Goal: Communication & Community: Participate in discussion

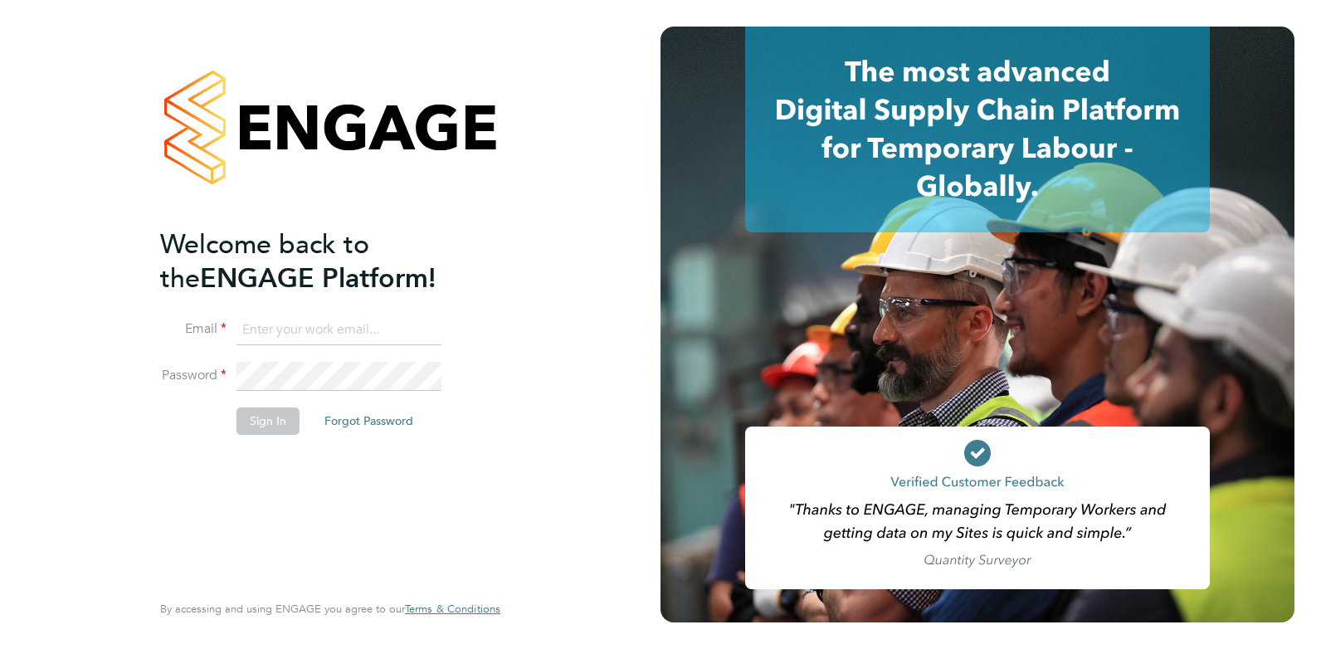
click at [263, 328] on input at bounding box center [338, 330] width 205 height 30
type input "claire@omniapeople.com"
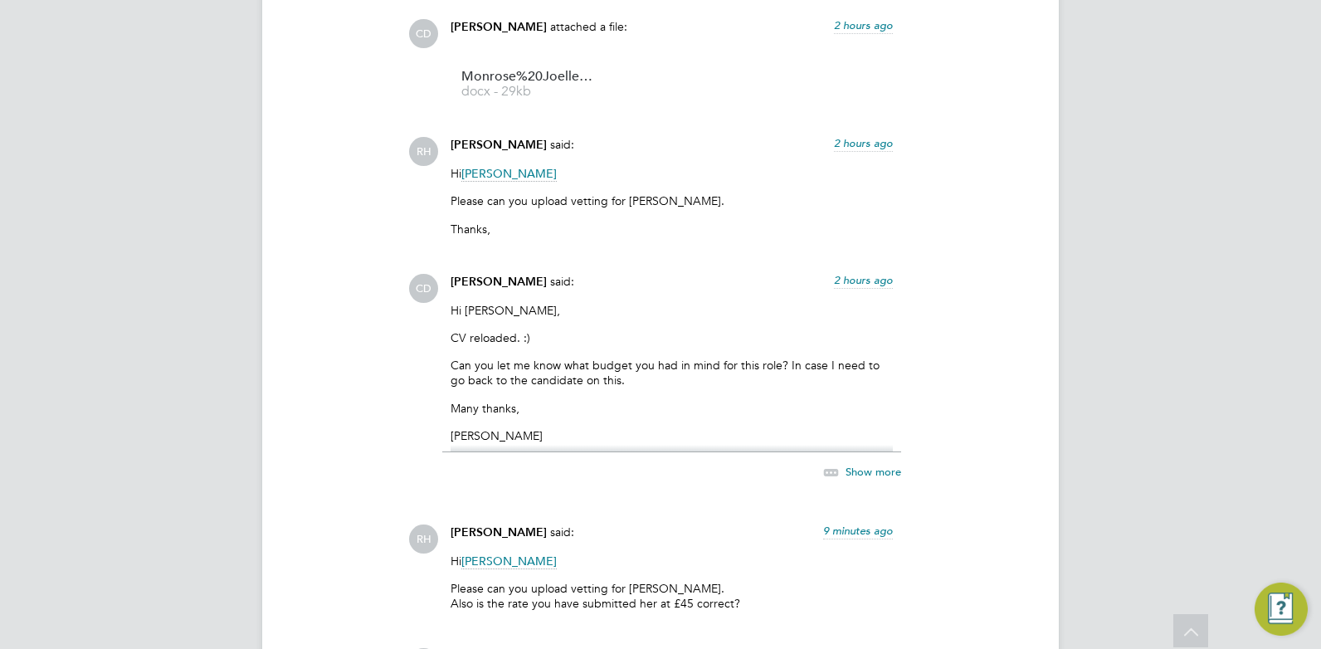
scroll to position [2468, 0]
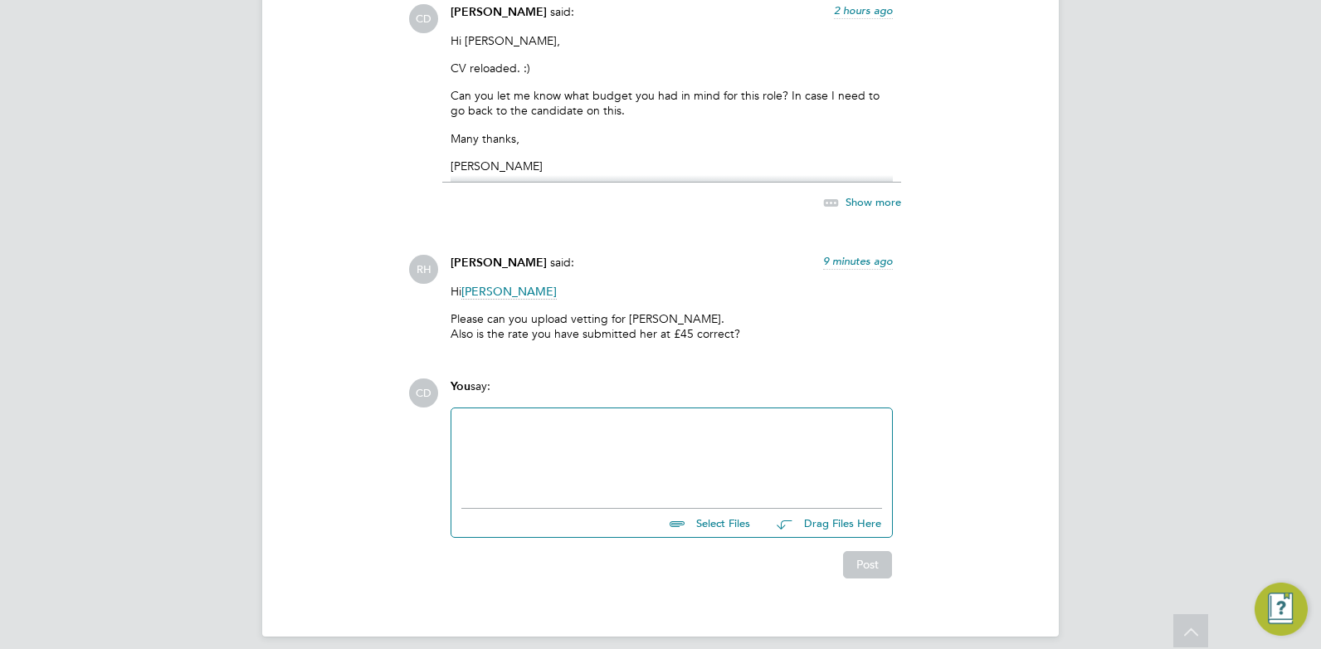
click at [563, 417] on div at bounding box center [671, 453] width 441 height 91
click at [523, 426] on div at bounding box center [671, 453] width 421 height 71
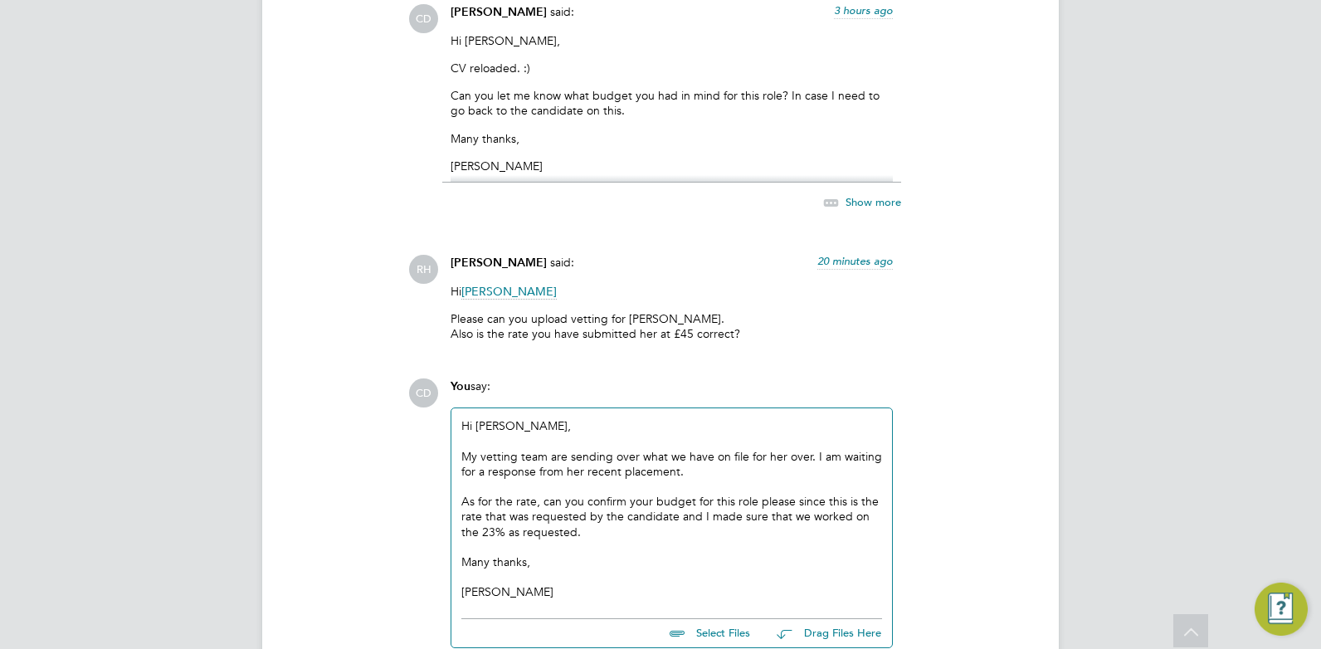
click at [598, 535] on div "As for the rate, can you confirm your budget for this role please since this is…" at bounding box center [671, 517] width 421 height 46
drag, startPoint x: 550, startPoint y: 533, endPoint x: 532, endPoint y: 530, distance: 18.4
click at [532, 530] on div "As for the rate, can you confirm your budget for this role please since this is…" at bounding box center [671, 517] width 421 height 46
click at [690, 553] on div at bounding box center [671, 546] width 421 height 15
click at [538, 528] on div "As for the rate, can you confirm your budget for this role please since this is…" at bounding box center [671, 517] width 421 height 46
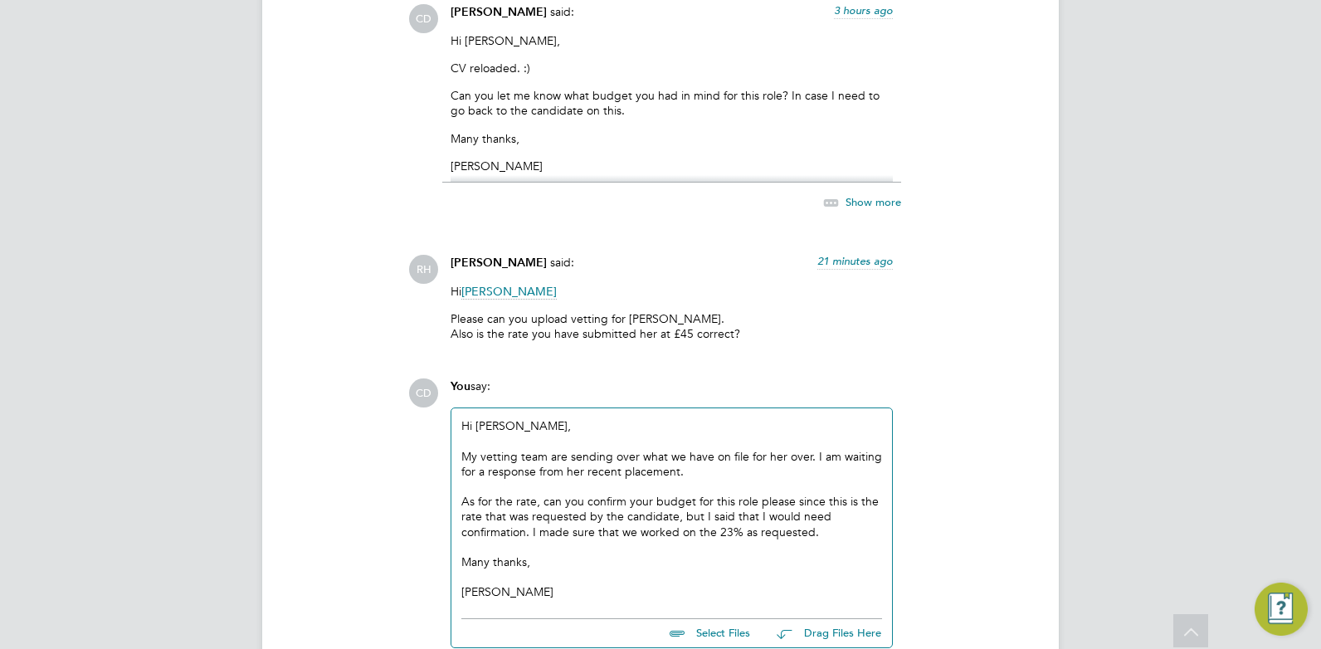
click at [605, 572] on div at bounding box center [671, 576] width 421 height 15
click at [844, 536] on div "As for the rate, can you confirm your budget for this role please since this is…" at bounding box center [671, 517] width 421 height 46
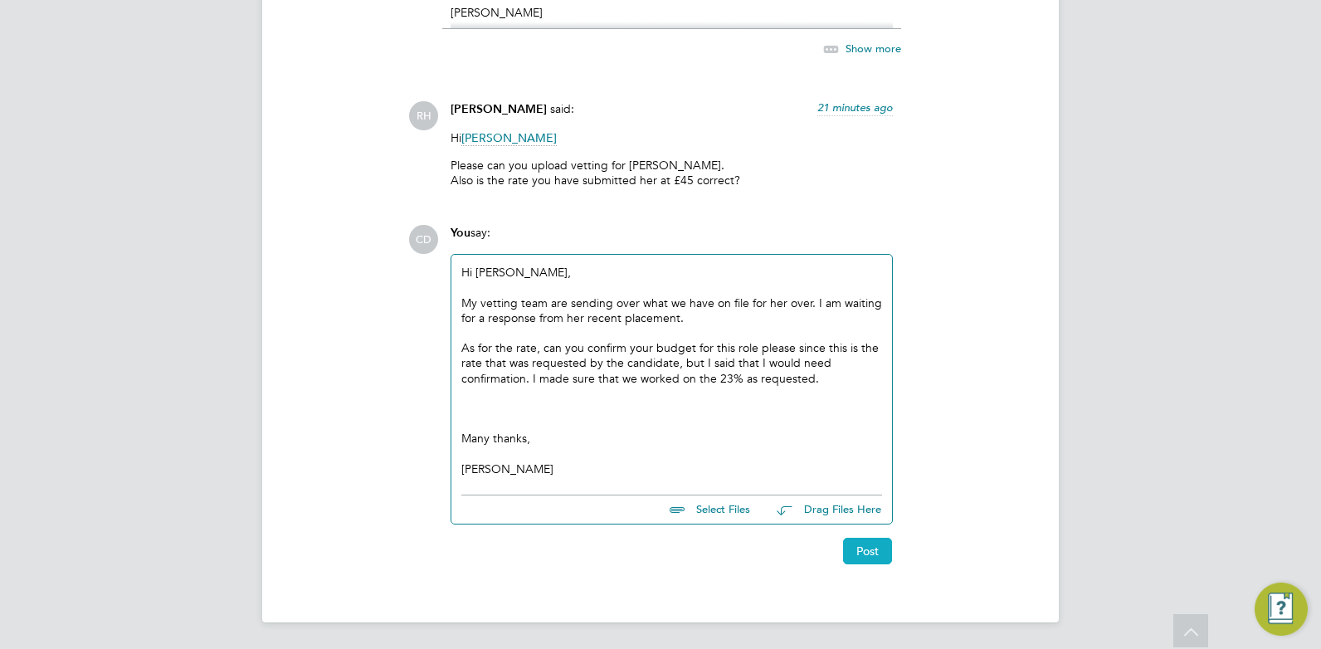
click at [861, 542] on button "Post" at bounding box center [867, 551] width 49 height 27
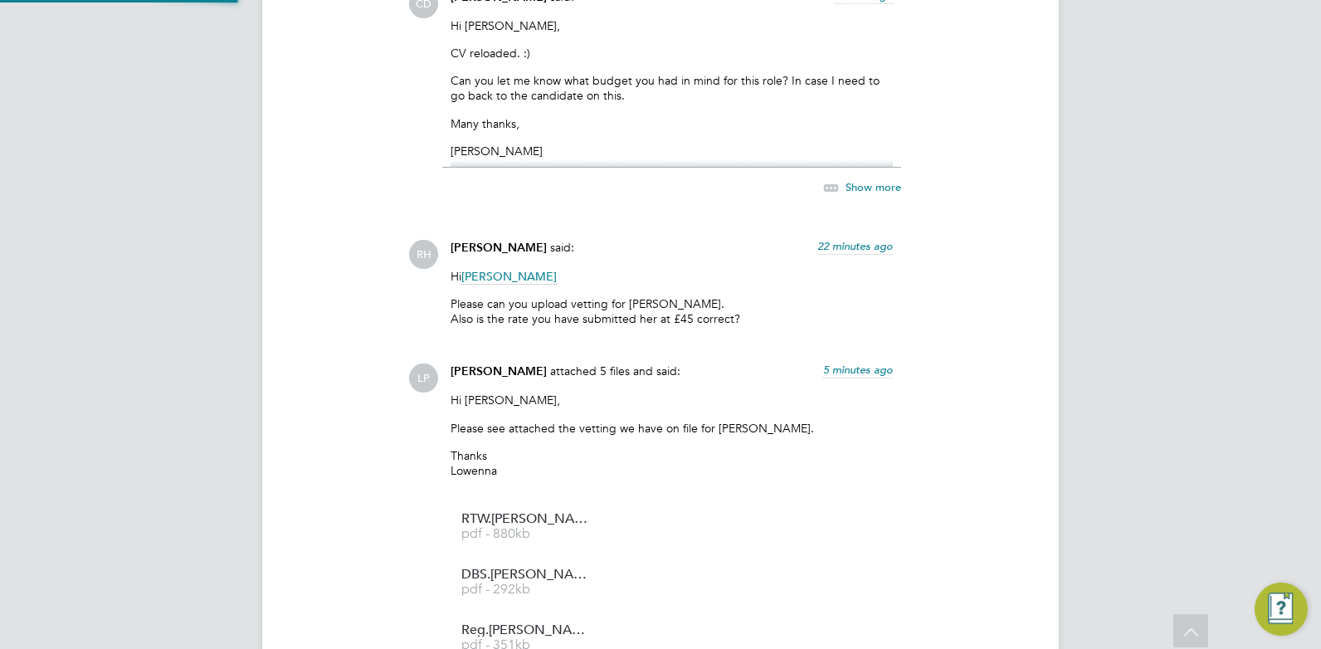
scroll to position [3172, 0]
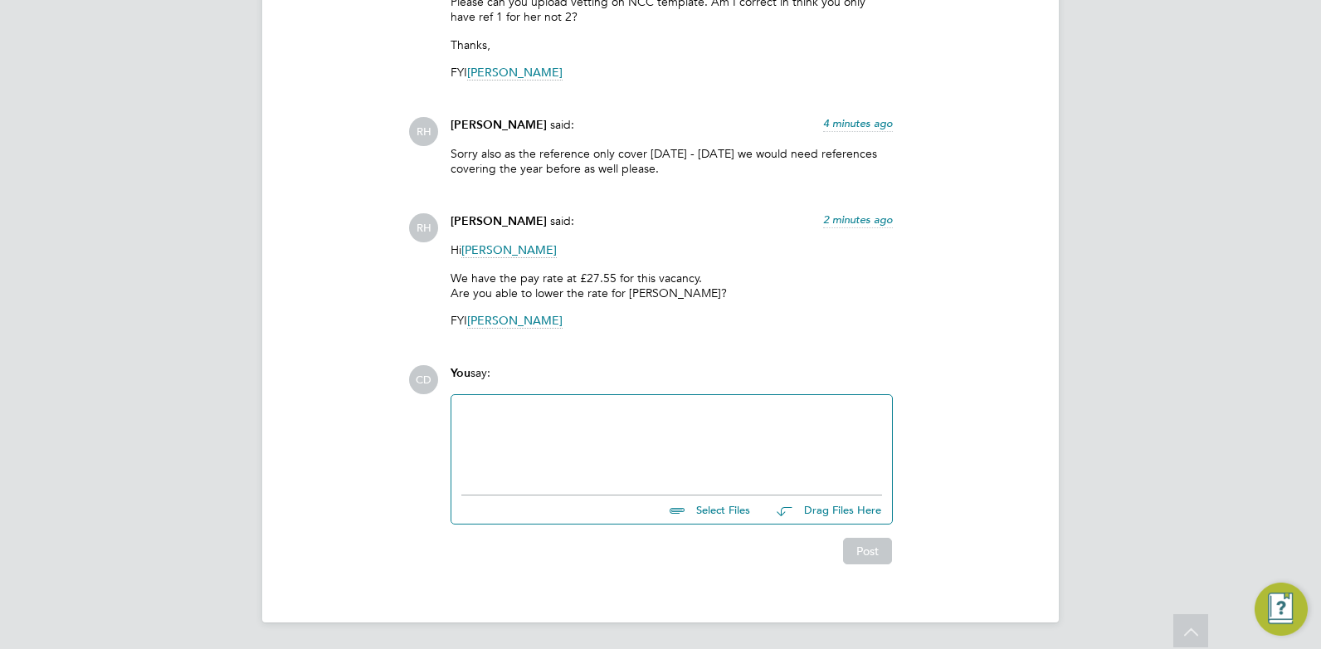
click at [500, 413] on div at bounding box center [671, 440] width 421 height 71
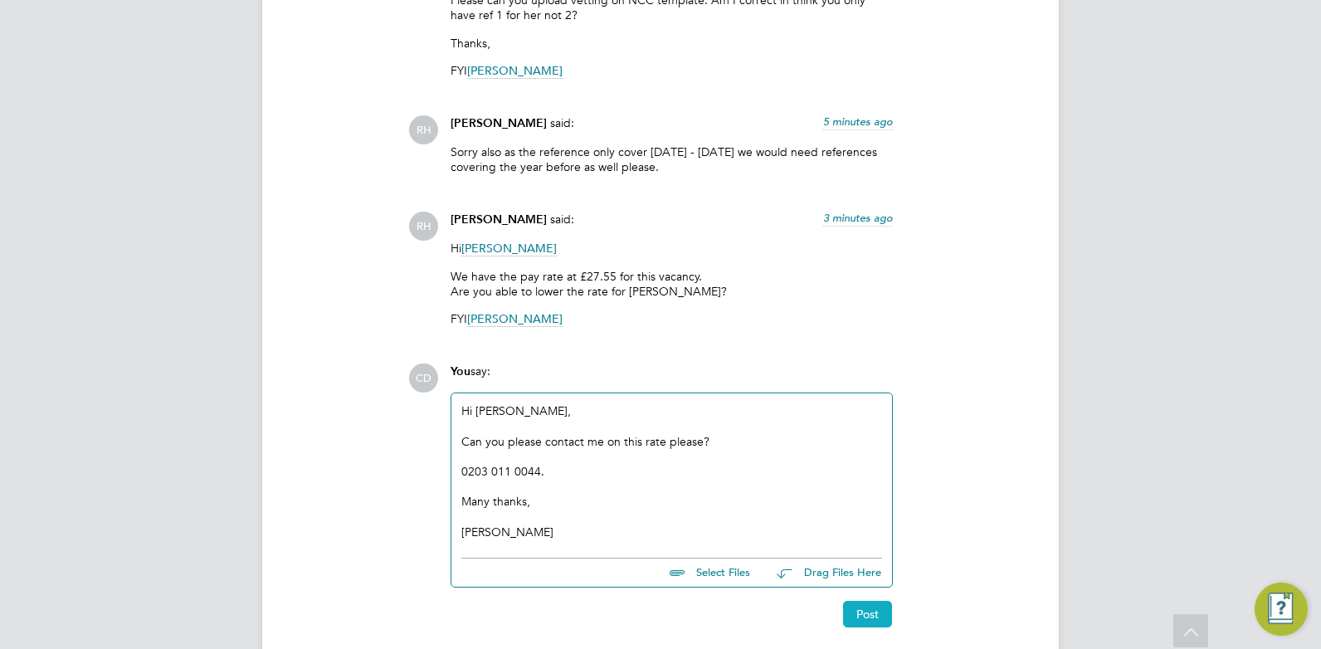
click at [865, 616] on button "Post" at bounding box center [867, 614] width 49 height 27
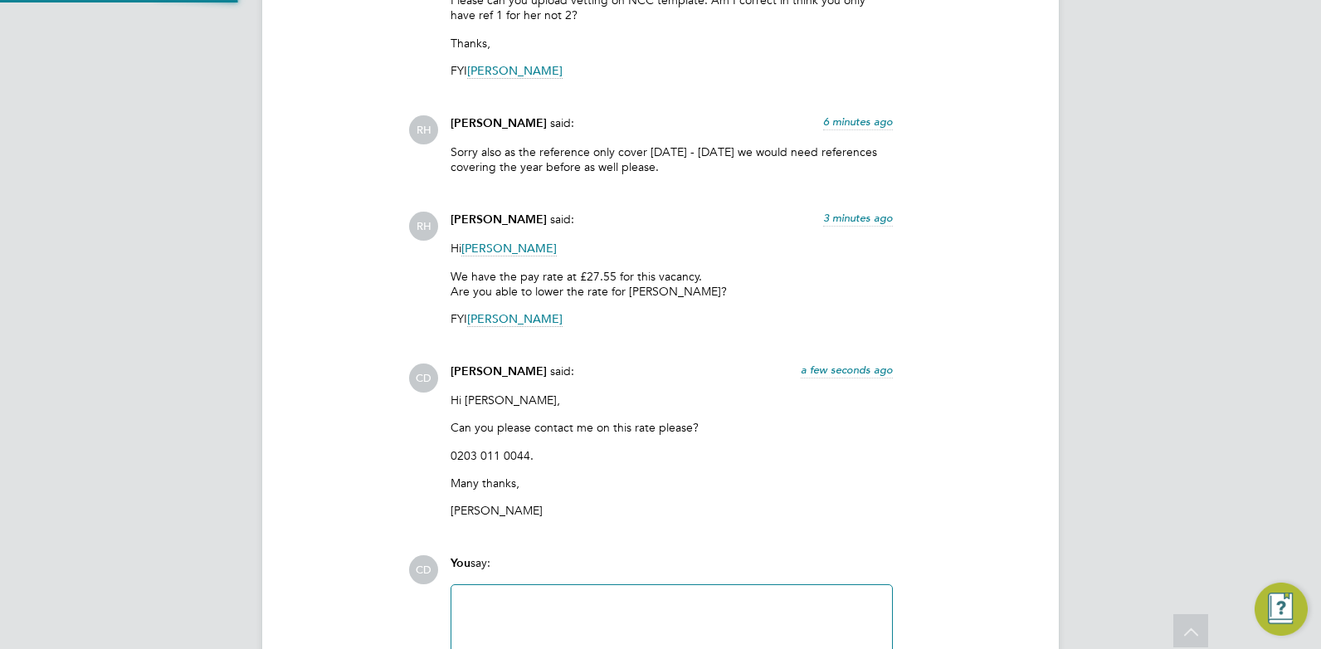
scroll to position [3791, 0]
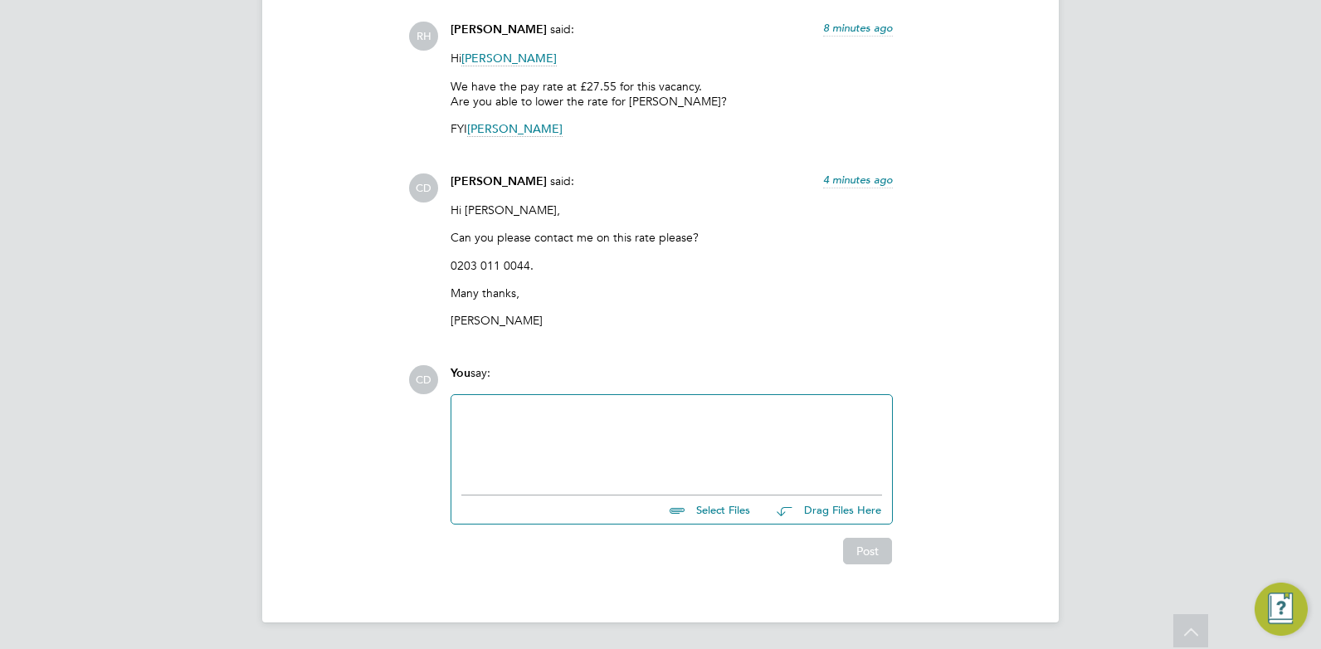
click at [513, 420] on div at bounding box center [671, 440] width 421 height 71
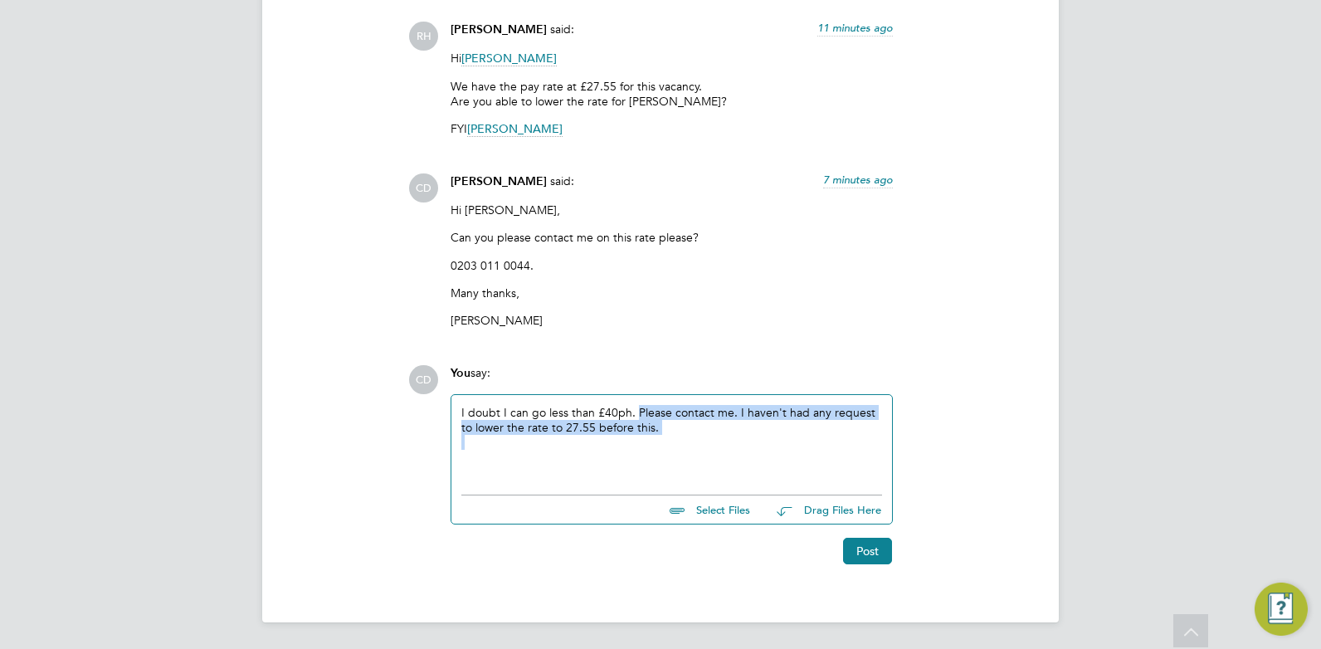
drag, startPoint x: 636, startPoint y: 411, endPoint x: 665, endPoint y: 435, distance: 37.7
click at [665, 435] on div "I doubt I can go less than £40ph. Please contact me. I haven't had any request …" at bounding box center [671, 440] width 421 height 71
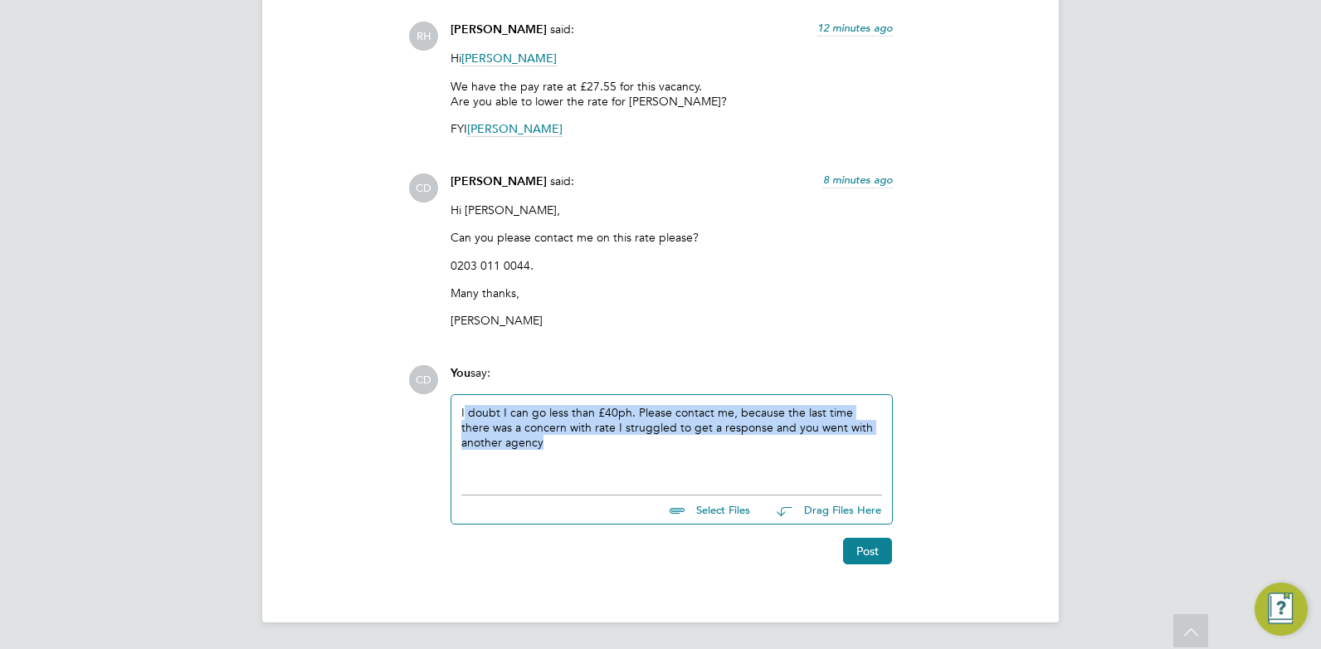
drag, startPoint x: 465, startPoint y: 409, endPoint x: 582, endPoint y: 451, distance: 124.4
click at [582, 451] on div "I doubt I can go less than £40ph. Please contact me, because the last time ther…" at bounding box center [671, 440] width 421 height 71
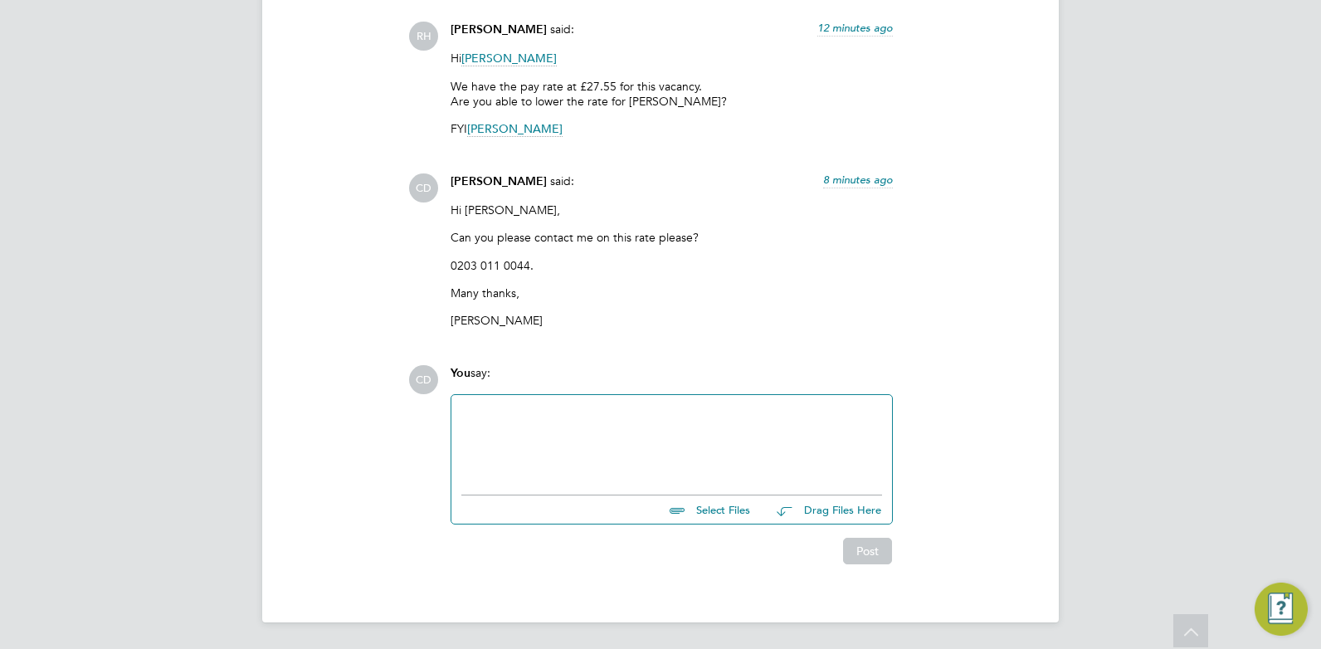
click at [931, 498] on div "CD You say: Select Files Drag Files Here Drop your files here Post" at bounding box center [716, 464] width 617 height 199
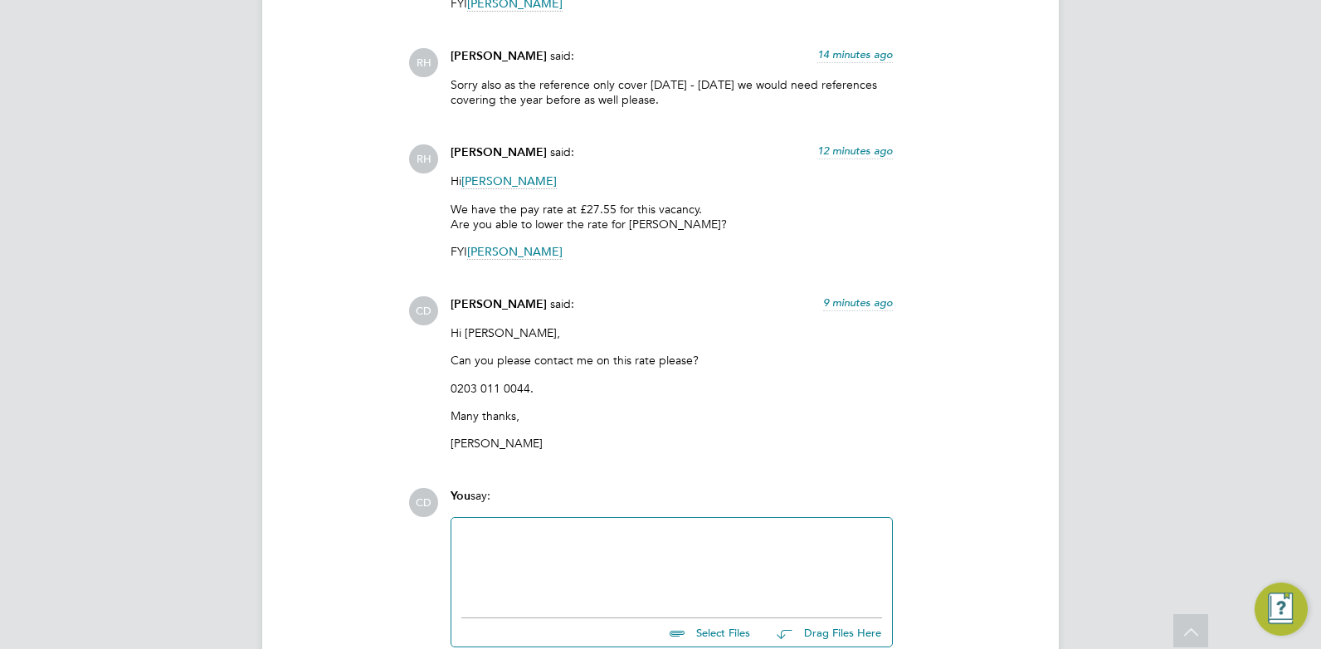
scroll to position [3708, 0]
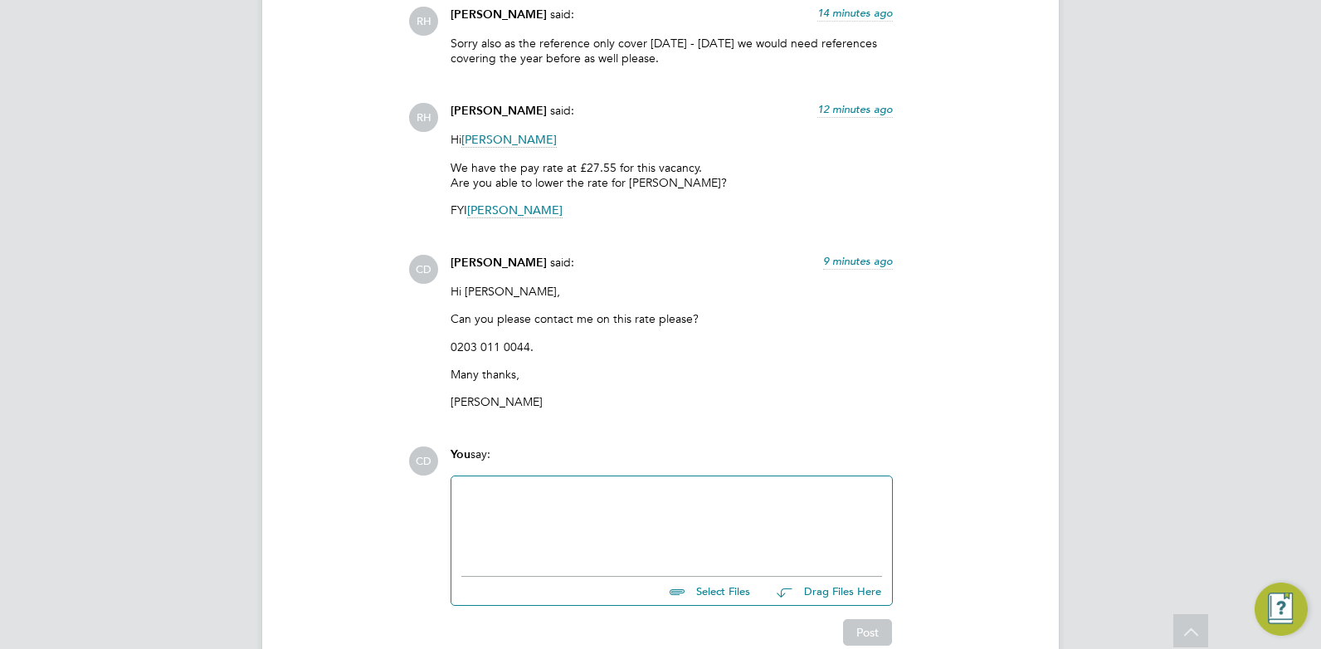
click at [555, 502] on div at bounding box center [671, 521] width 421 height 71
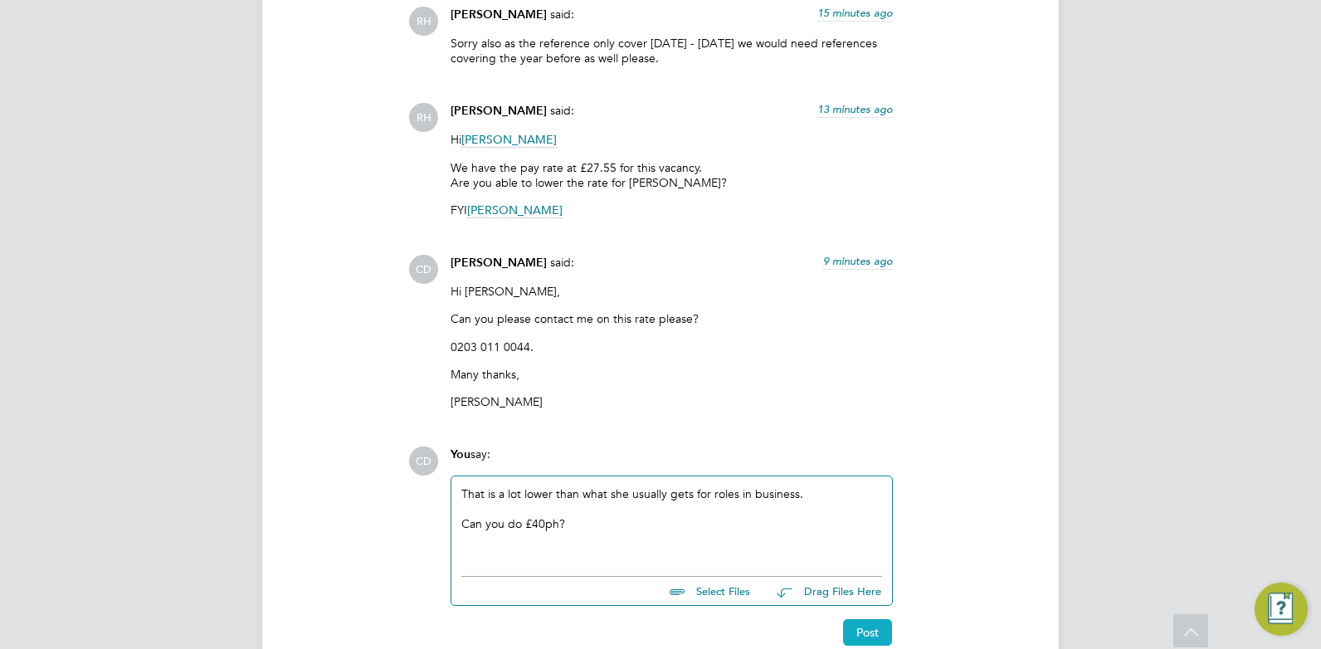
click at [861, 632] on button "Post" at bounding box center [867, 632] width 49 height 27
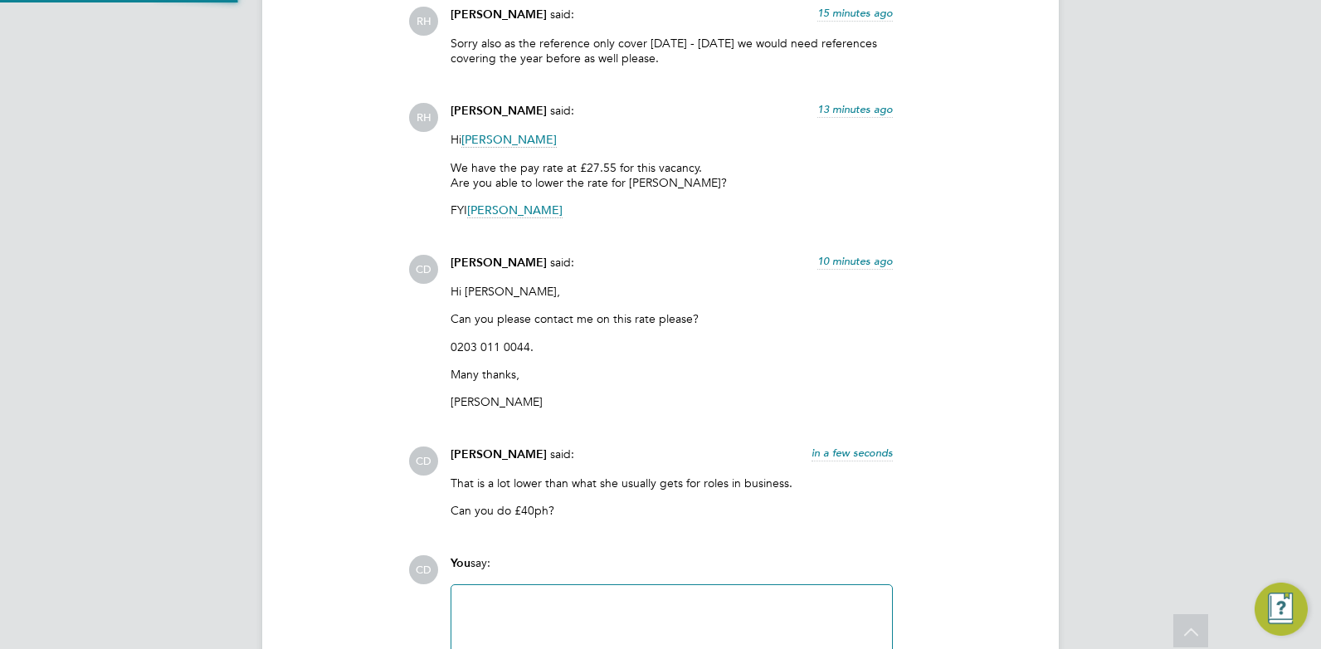
scroll to position [3899, 0]
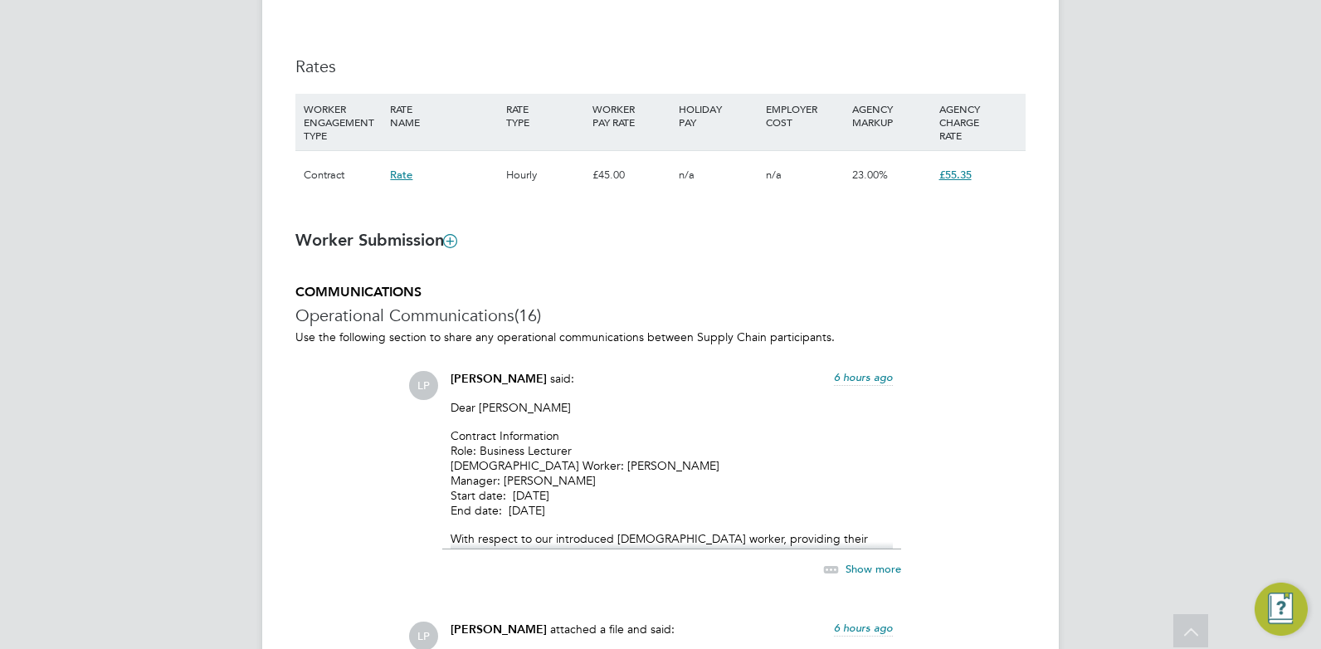
scroll to position [1245, 0]
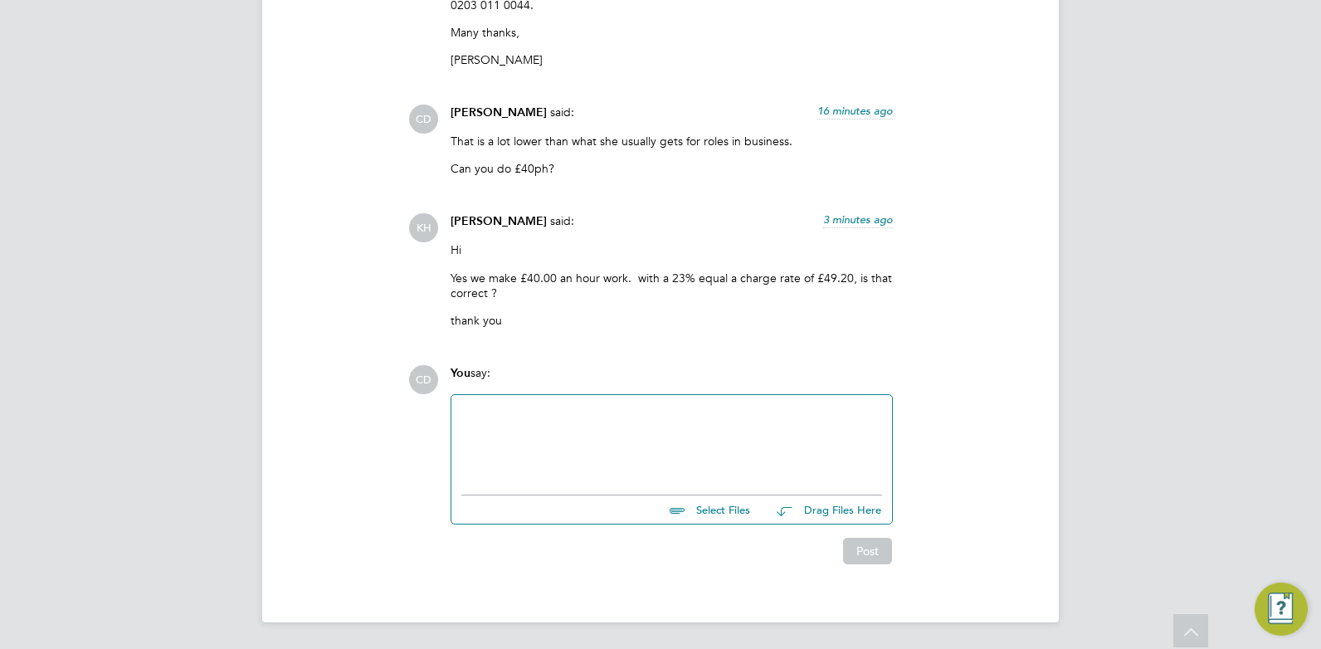
click at [537, 433] on div at bounding box center [671, 440] width 421 height 71
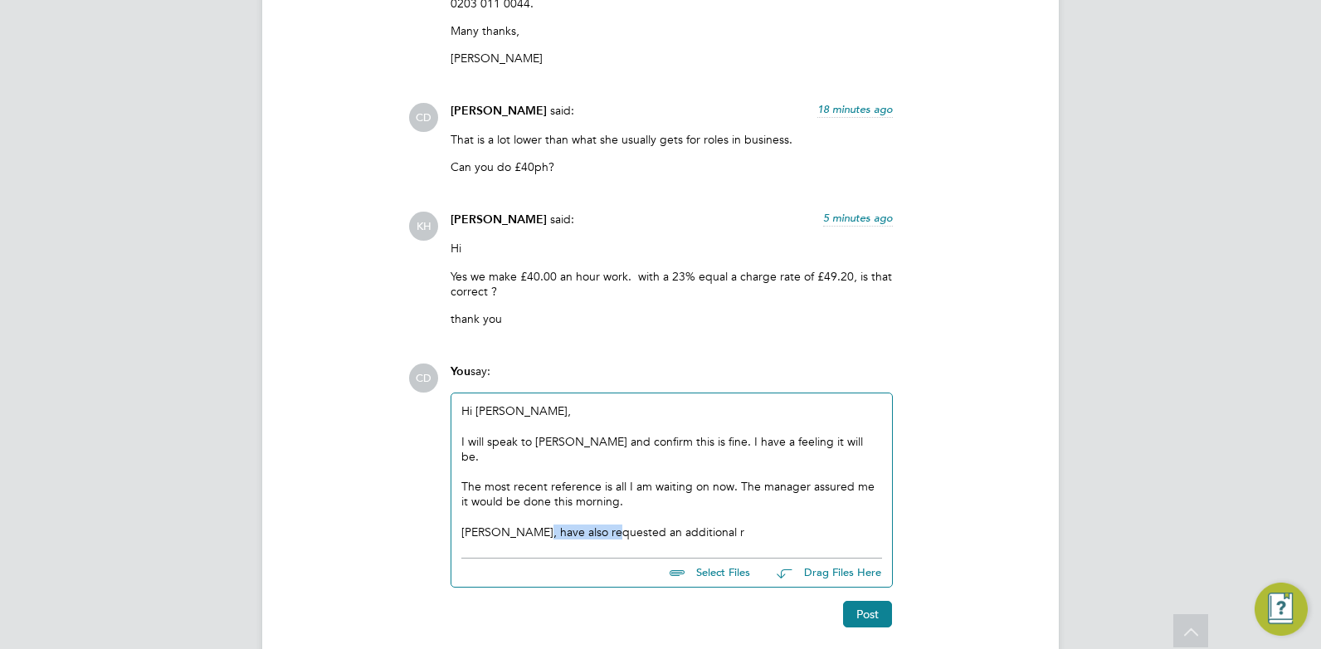
drag, startPoint x: 608, startPoint y: 519, endPoint x: 533, endPoint y: 517, distance: 74.7
click at [533, 524] on div "[PERSON_NAME], have also requested an additional r" at bounding box center [671, 531] width 421 height 15
click at [695, 524] on div "[PERSON_NAME], have also requested an additional r" at bounding box center [671, 531] width 421 height 15
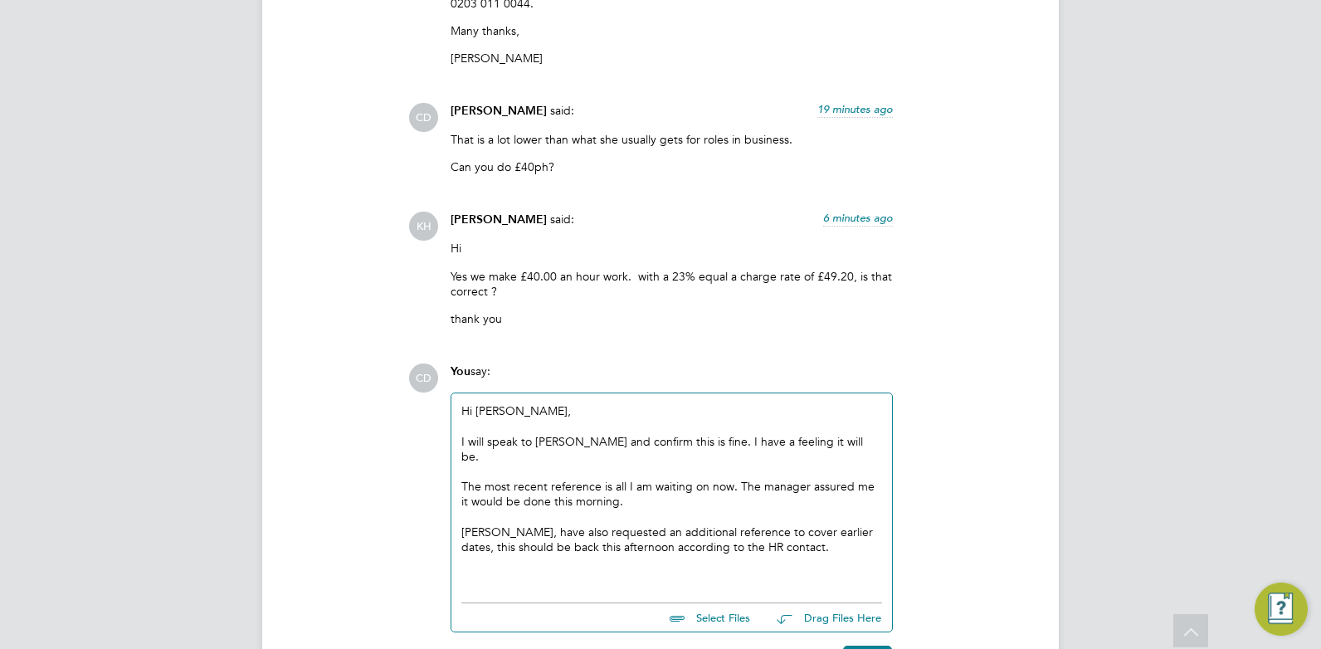
click at [629, 490] on div "The most recent reference is all I am waiting on now. The manager assured me it…" at bounding box center [671, 494] width 421 height 30
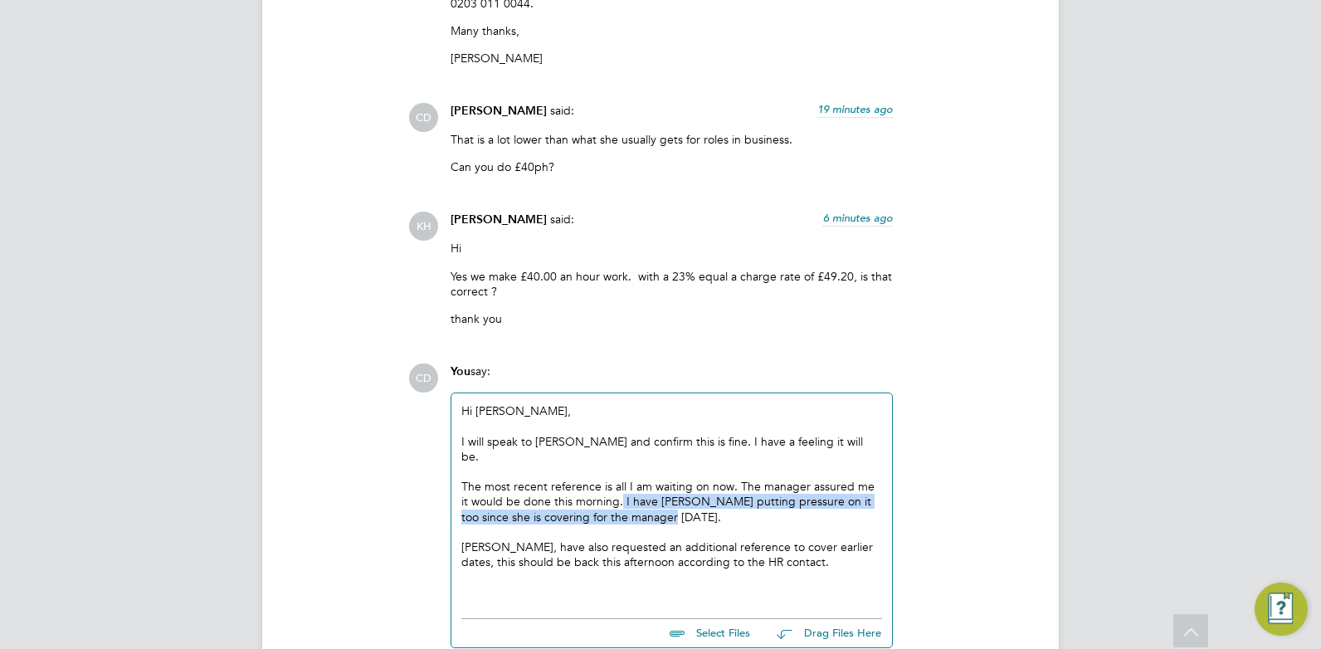
drag, startPoint x: 612, startPoint y: 486, endPoint x: 668, endPoint y: 509, distance: 59.9
click at [668, 509] on div "The most recent reference is all I am waiting on now. The manager assured me it…" at bounding box center [671, 502] width 421 height 46
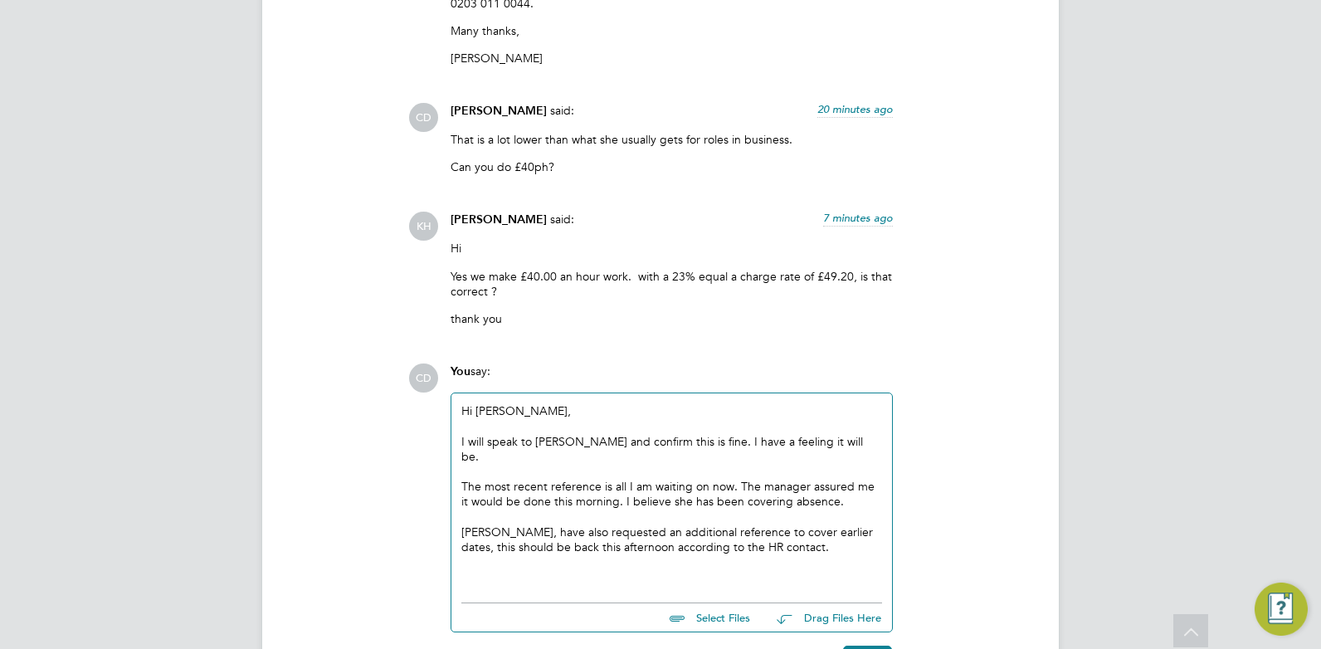
click at [796, 554] on div at bounding box center [671, 561] width 421 height 15
click at [828, 449] on div "I will speak to [PERSON_NAME] and confirm this is fine. I have a feeling it wil…" at bounding box center [671, 449] width 421 height 30
click at [607, 484] on div "The most recent reference is all I am waiting on now. The manager assured me it…" at bounding box center [671, 494] width 421 height 30
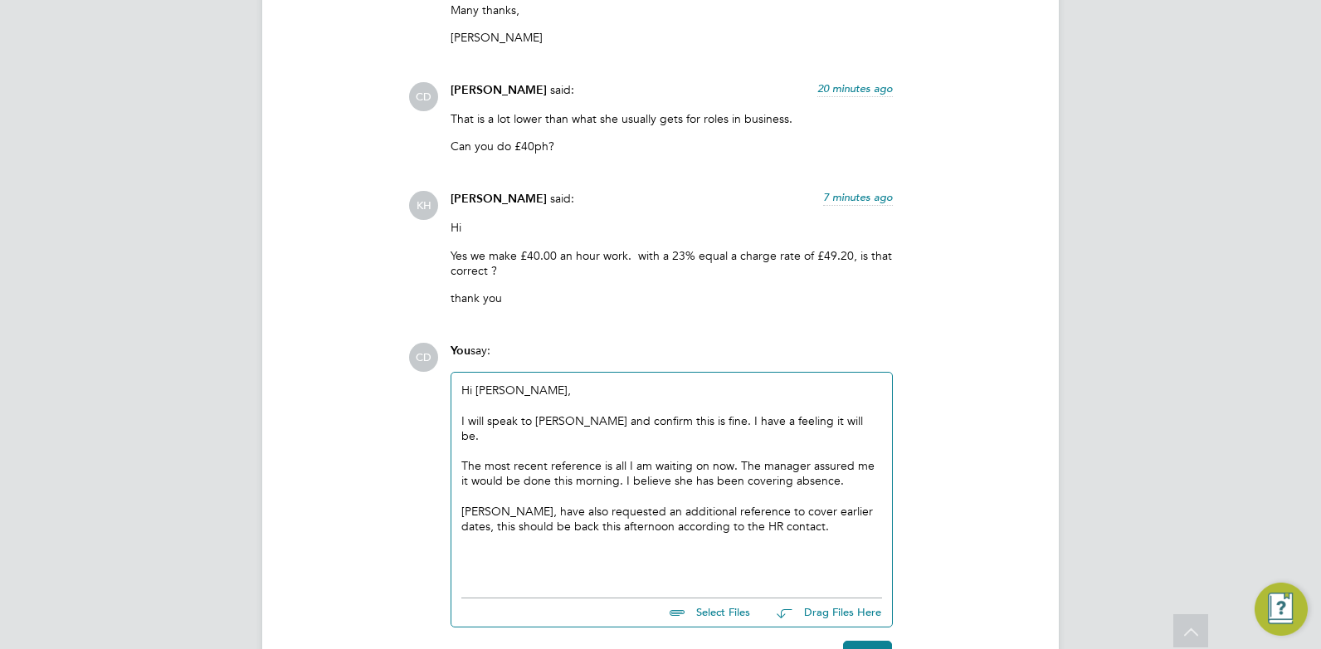
scroll to position [4114, 0]
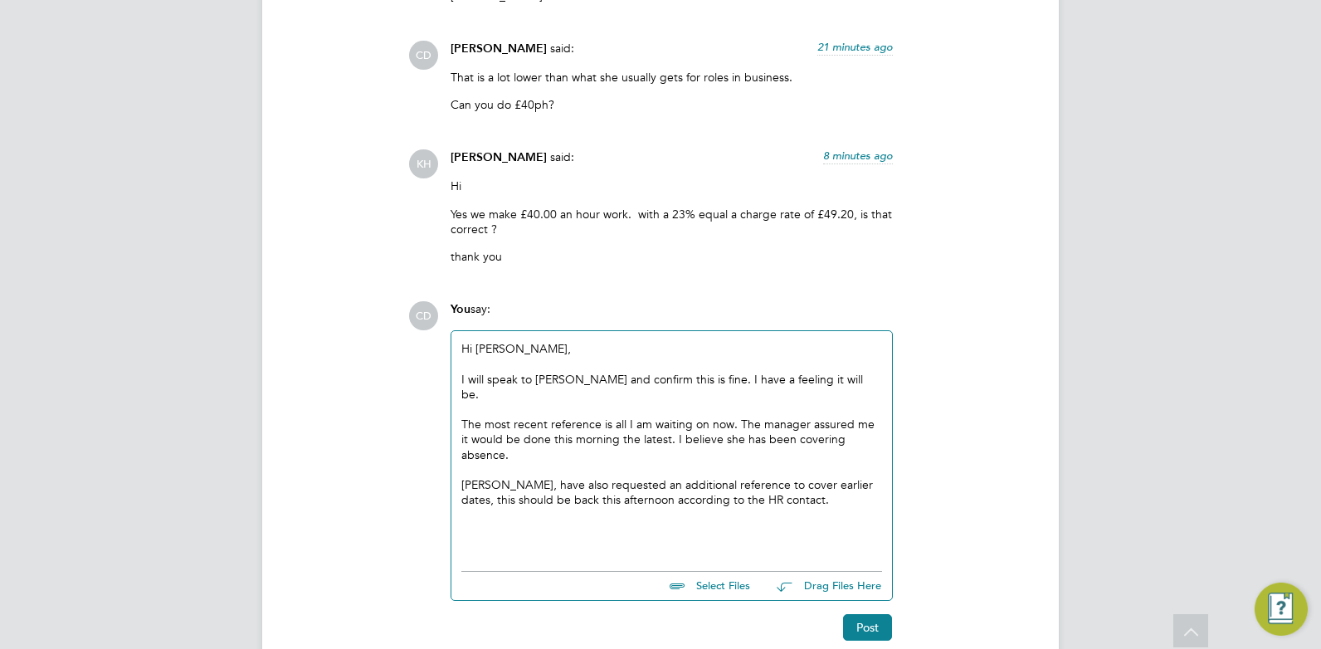
click at [774, 522] on div at bounding box center [671, 529] width 421 height 15
click at [782, 477] on div "[PERSON_NAME], have also requested an additional reference to cover earlier dat…" at bounding box center [671, 492] width 421 height 30
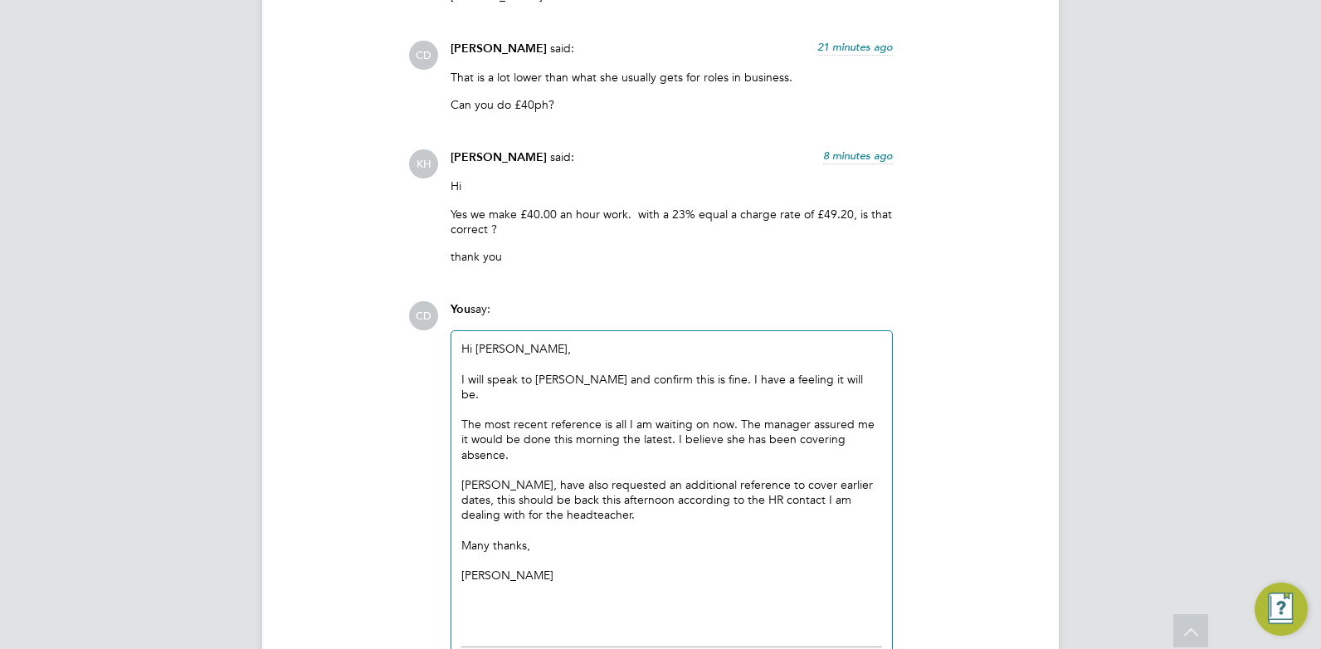
scroll to position [4236, 0]
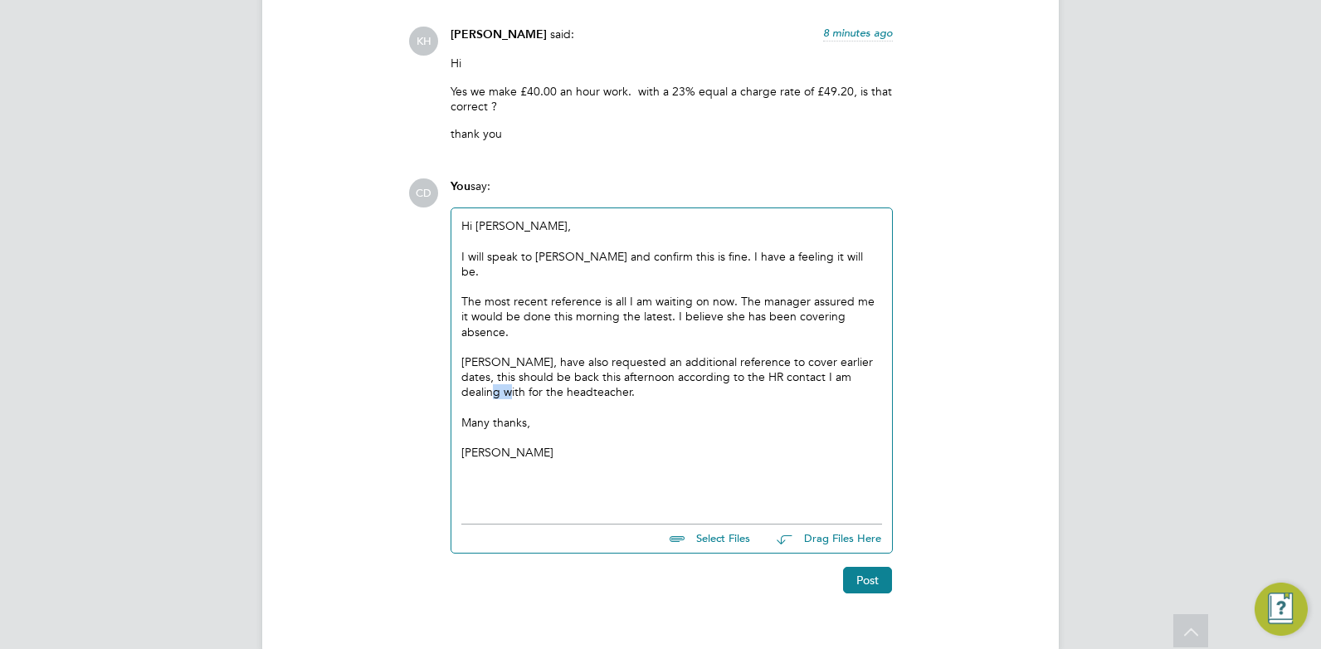
drag, startPoint x: 858, startPoint y: 346, endPoint x: 877, endPoint y: 347, distance: 19.1
click at [877, 354] on div "[PERSON_NAME], have also requested an additional reference to cover earlier dat…" at bounding box center [671, 377] width 421 height 46
click at [865, 567] on button "Post" at bounding box center [867, 580] width 49 height 27
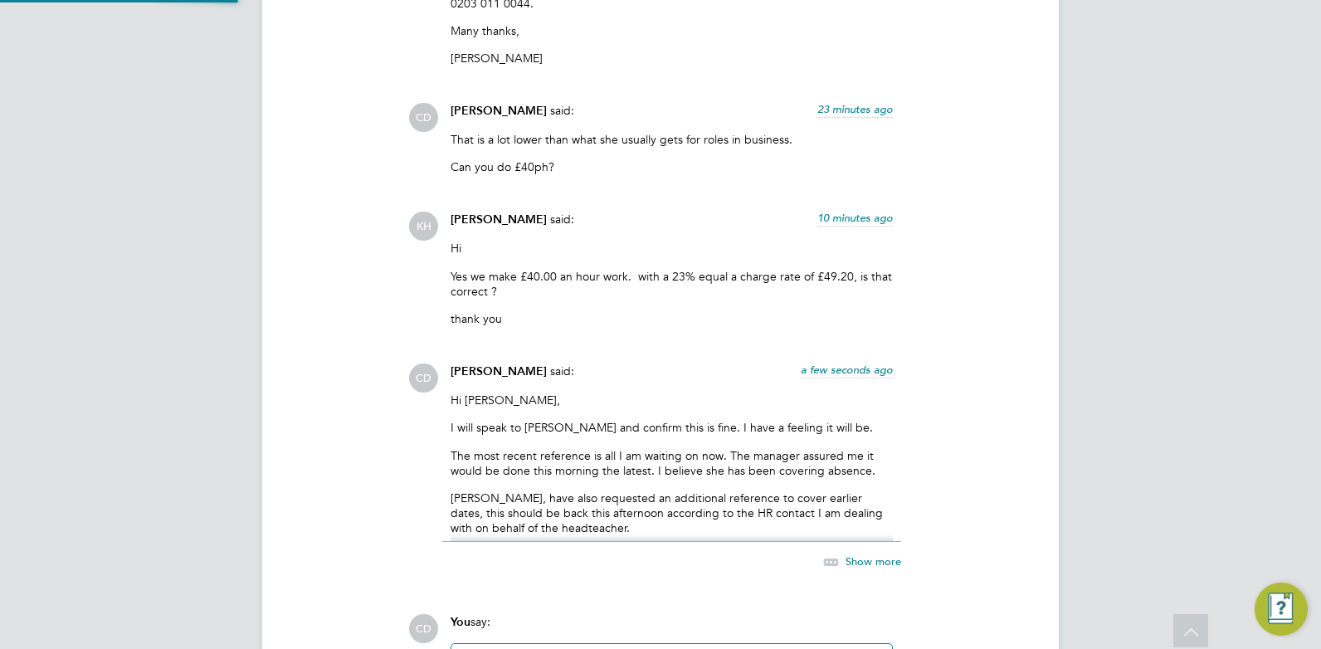
scroll to position [4302, 0]
